Goal: Task Accomplishment & Management: Manage account settings

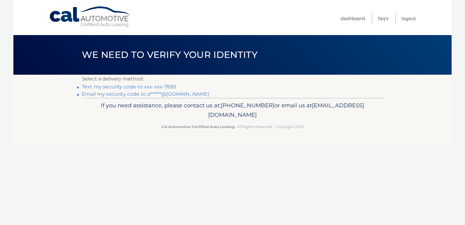
click at [145, 87] on link "Text my security code to xxx-xxx-7883" at bounding box center [129, 87] width 94 height 6
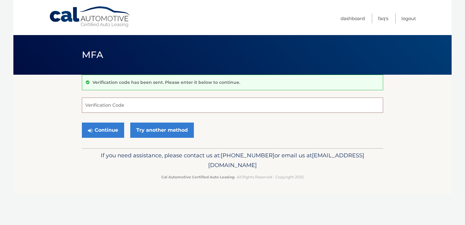
click at [136, 106] on input "Verification Code" at bounding box center [233, 104] width 302 height 15
type input "650376"
click at [82, 122] on button "Continue" at bounding box center [103, 129] width 42 height 15
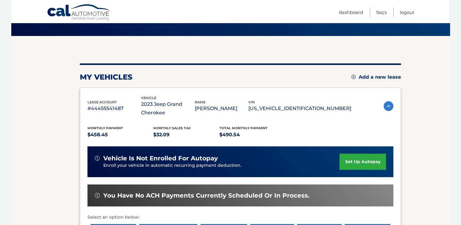
scroll to position [122, 0]
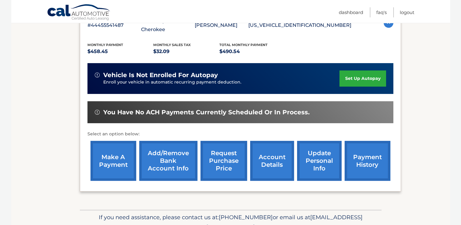
click at [117, 163] on link "make a payment" at bounding box center [113, 161] width 46 height 40
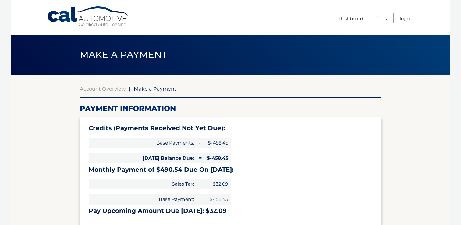
select select "NWUyMzY4YWItMDA0MC00M2M0LTljZWUtZTA0ZmUxNjMxZGJi"
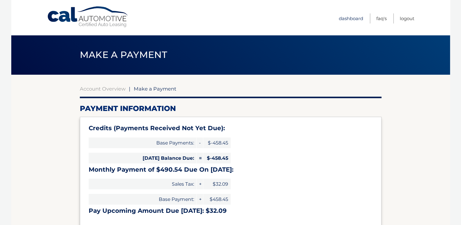
click at [351, 19] on link "Dashboard" at bounding box center [351, 18] width 24 height 10
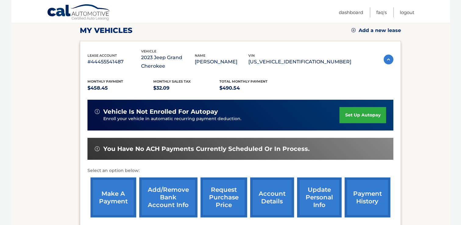
scroll to position [152, 0]
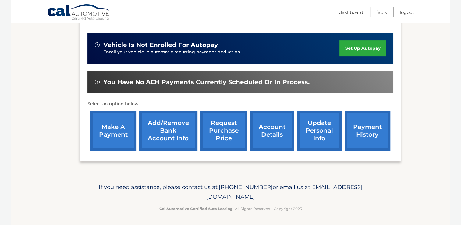
click at [116, 134] on link "make a payment" at bounding box center [113, 131] width 46 height 40
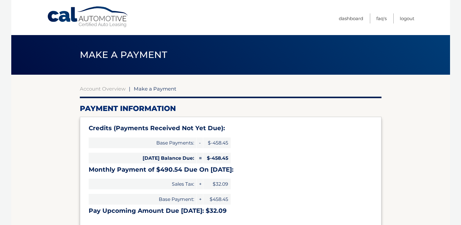
select select "NWUyMzY4YWItMDA0MC00M2M0LTljZWUtZTA0ZmUxNjMxZGJi"
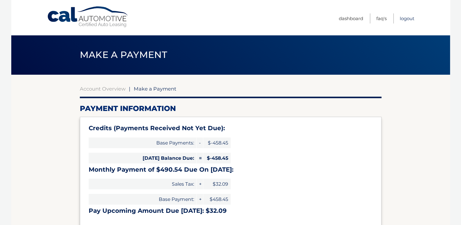
click at [408, 18] on link "Logout" at bounding box center [407, 18] width 15 height 10
